Goal: Task Accomplishment & Management: Use online tool/utility

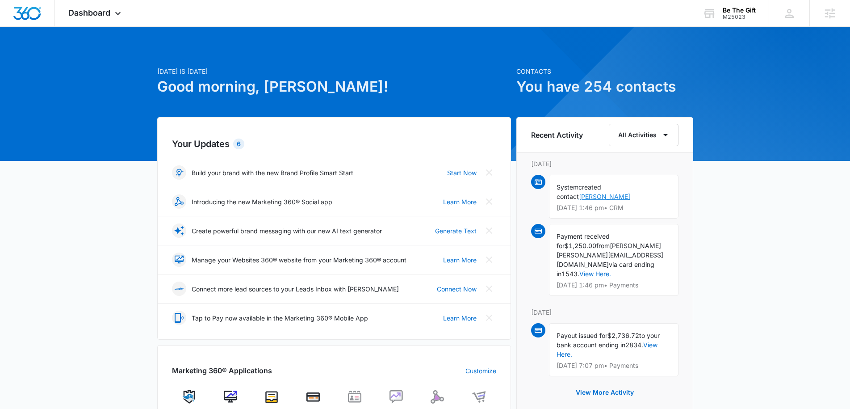
click at [631, 193] on link "[PERSON_NAME]" at bounding box center [604, 197] width 51 height 8
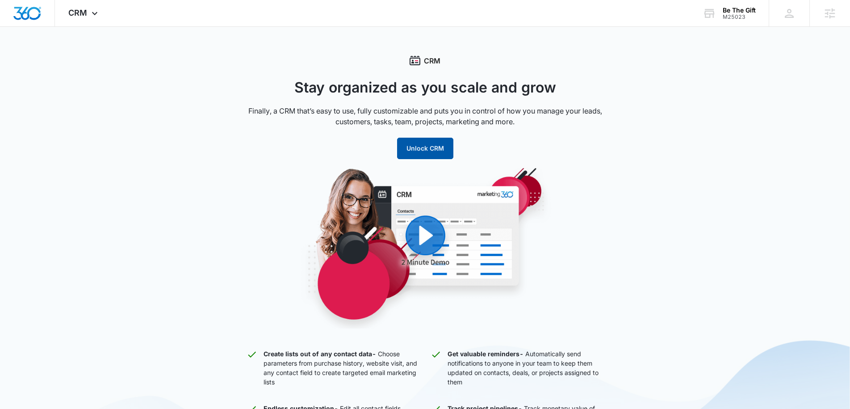
click at [433, 151] on button "Unlock CRM" at bounding box center [425, 148] width 56 height 21
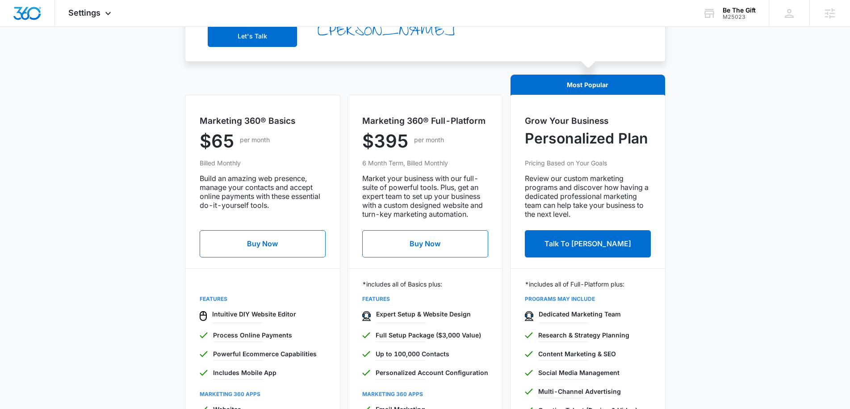
scroll to position [244, 0]
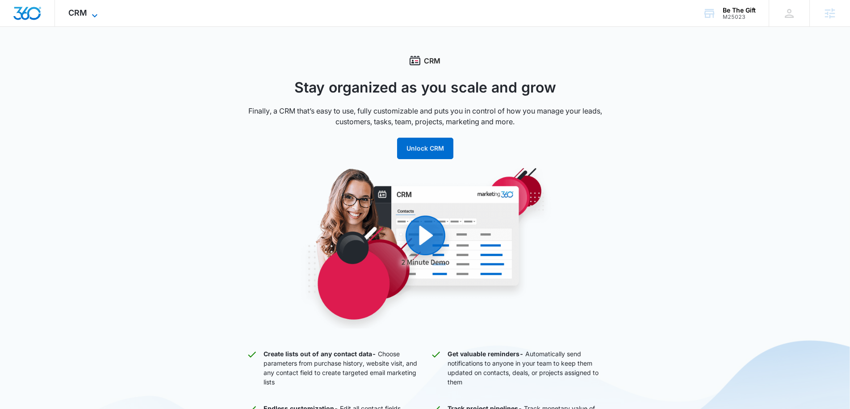
click at [93, 14] on icon at bounding box center [94, 15] width 11 height 11
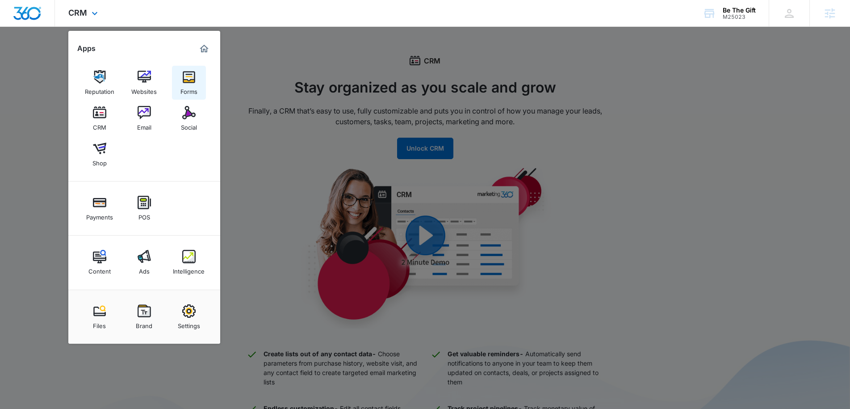
click at [187, 88] on div "Forms" at bounding box center [189, 90] width 17 height 12
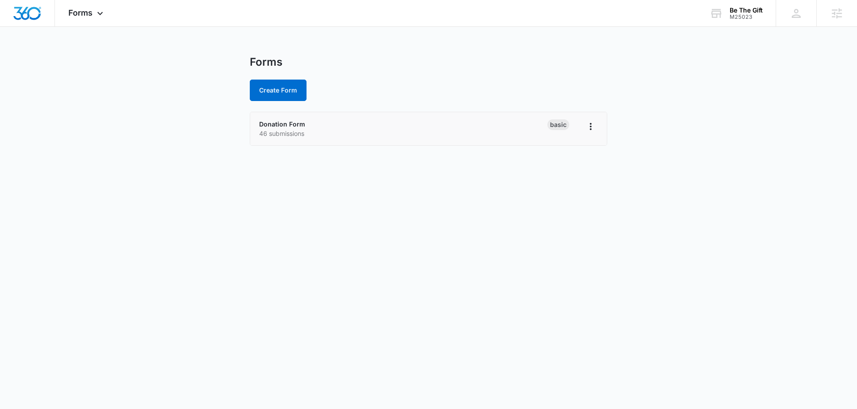
click at [290, 129] on p "46 submissions" at bounding box center [403, 133] width 288 height 9
click at [288, 124] on link "Donation Form" at bounding box center [282, 124] width 46 height 8
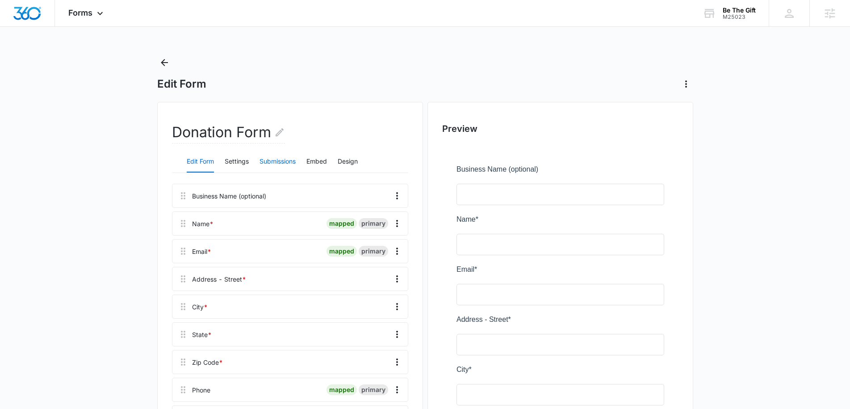
click at [285, 159] on button "Submissions" at bounding box center [278, 161] width 36 height 21
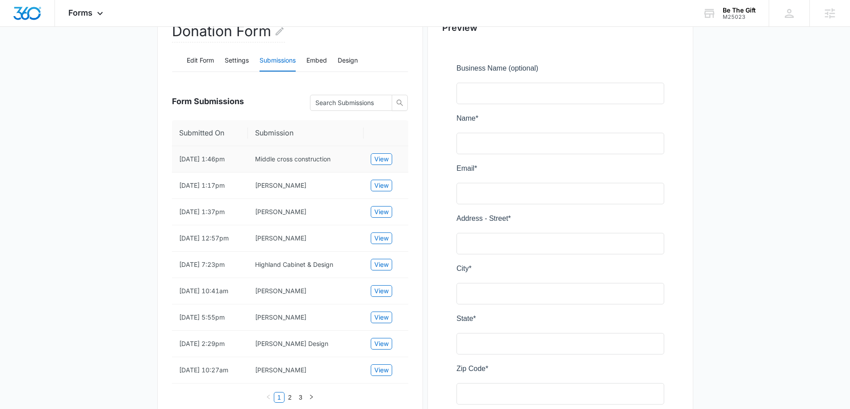
scroll to position [101, 0]
click at [380, 157] on span "View" at bounding box center [381, 160] width 14 height 10
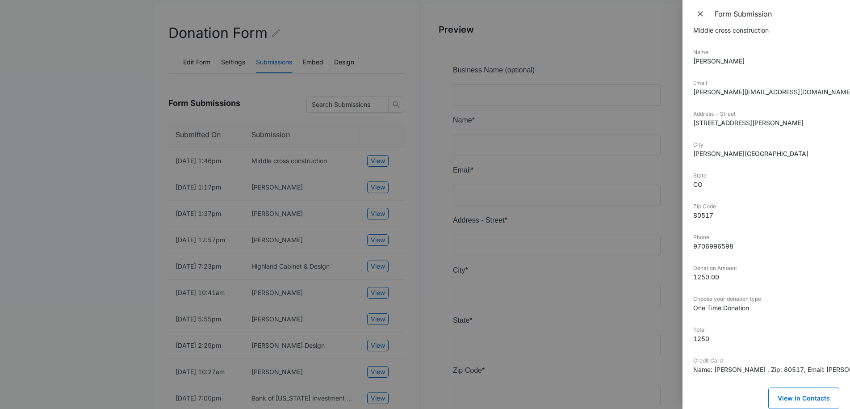
scroll to position [99, 0]
click at [698, 17] on icon "Close" at bounding box center [700, 13] width 9 height 9
